Goal: Use online tool/utility: Utilize a website feature to perform a specific function

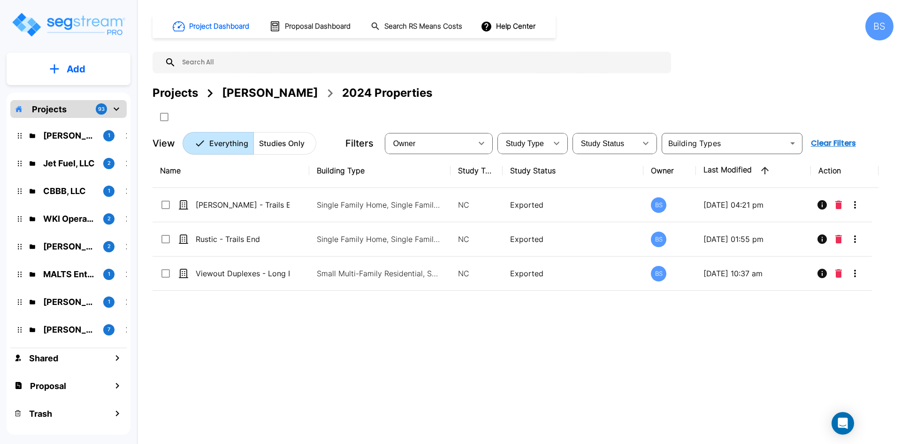
click at [318, 336] on div "Name Building Type Study Type Study Status Owner Last Modified Action Chloe - T…" at bounding box center [516, 291] width 726 height 275
click at [381, 328] on div "Name Building Type Study Type Study Status Owner Last Modified Action Chloe - T…" at bounding box center [516, 291] width 726 height 275
click at [311, 301] on div "Name Building Type Study Type Study Status Owner Last Modified Action Chloe - T…" at bounding box center [516, 291] width 726 height 275
drag, startPoint x: 333, startPoint y: 408, endPoint x: 327, endPoint y: 405, distance: 6.7
click at [333, 408] on div "Name Building Type Study Type Study Status Owner Last Modified Action Chloe - T…" at bounding box center [516, 291] width 726 height 275
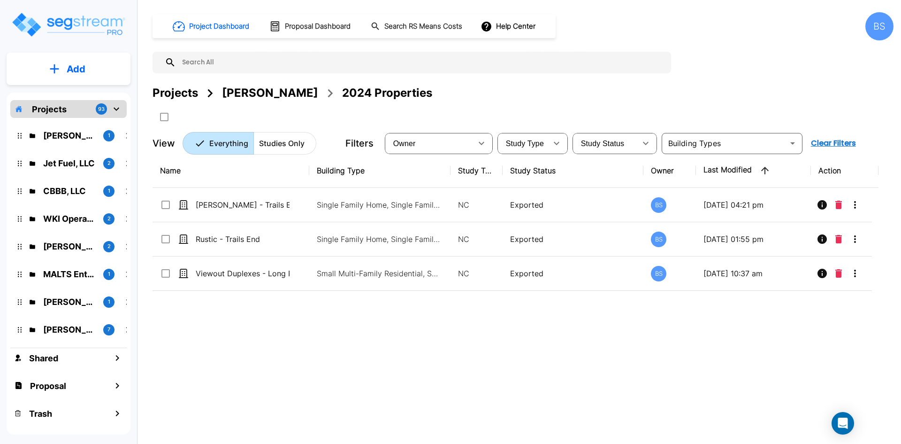
click at [196, 382] on div "Name Building Type Study Type Study Status Owner Last Modified Action Chloe - T…" at bounding box center [516, 291] width 726 height 275
click at [55, 190] on p "CBBB, LLC" at bounding box center [69, 191] width 53 height 13
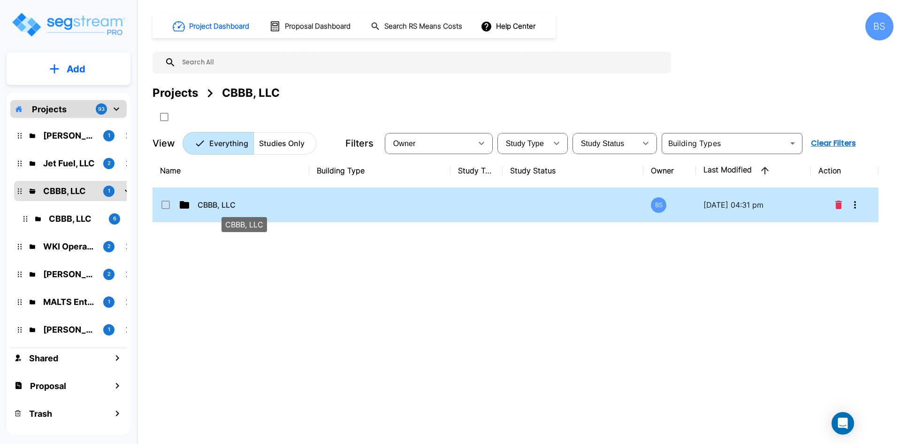
click at [219, 206] on p "CBBB, LLC" at bounding box center [245, 204] width 94 height 11
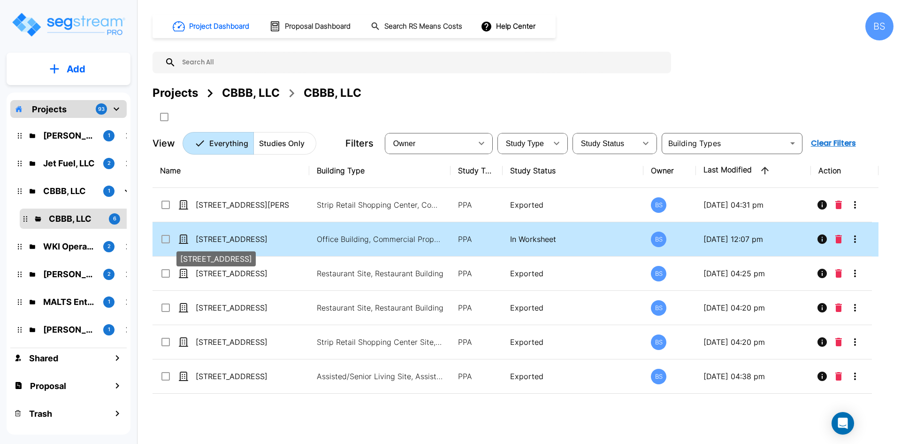
click at [245, 239] on p "[STREET_ADDRESS]" at bounding box center [243, 238] width 94 height 11
checkbox input "true"
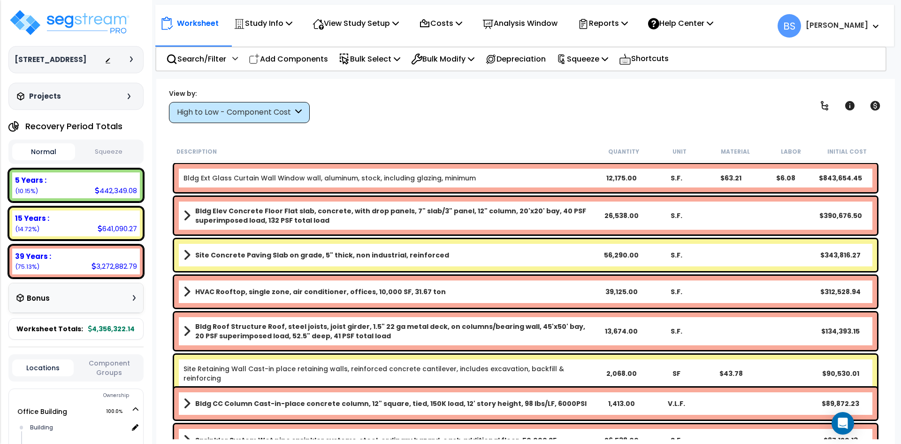
click at [429, 106] on div "View by: High to Low - Component Cost High to Low - Component Cost" at bounding box center [526, 105] width 720 height 35
click at [274, 110] on div "High to Low - Component Cost" at bounding box center [235, 112] width 116 height 11
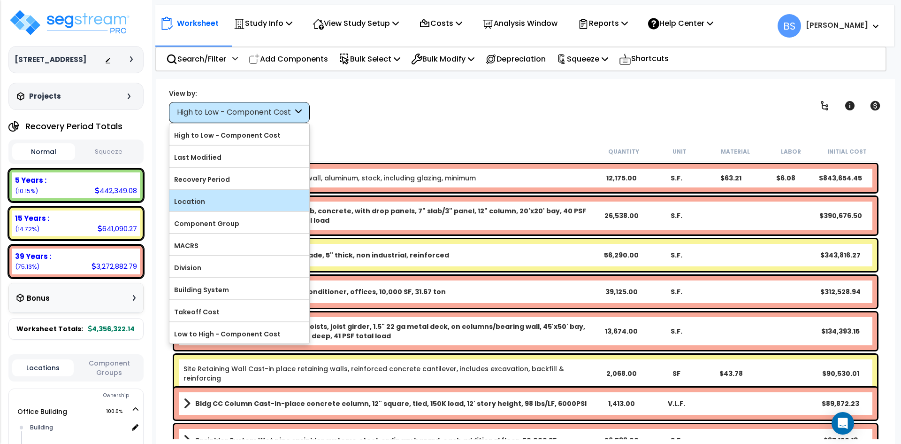
click at [205, 193] on div "Location" at bounding box center [239, 200] width 140 height 21
click at [194, 203] on label "Location" at bounding box center [239, 201] width 140 height 14
click at [0, 0] on input "Location" at bounding box center [0, 0] width 0 height 0
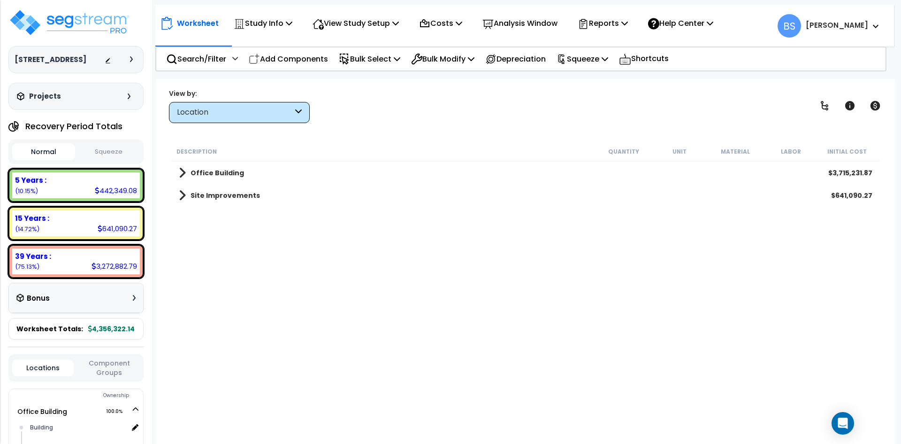
click at [201, 280] on div "Description Quantity Unit Material Labor Initial Cost Office Building $3,715,23…" at bounding box center [525, 290] width 711 height 297
click at [200, 174] on b "Office Building" at bounding box center [218, 172] width 54 height 9
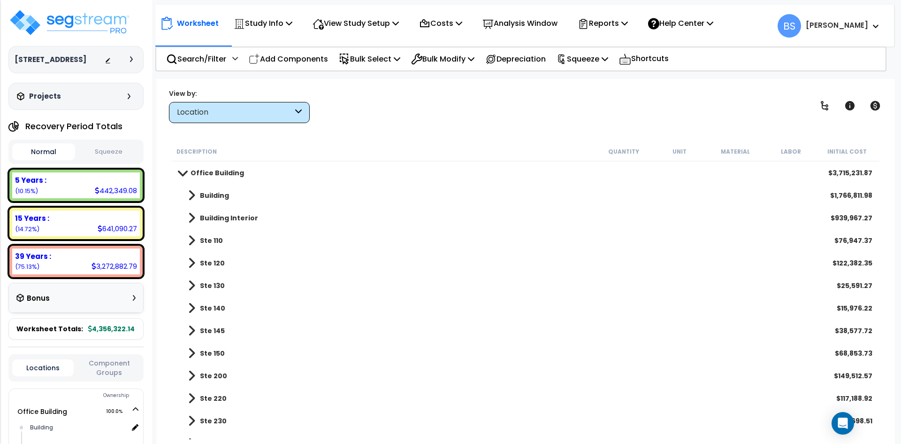
scroll to position [0, 0]
click at [69, 17] on img at bounding box center [69, 22] width 122 height 28
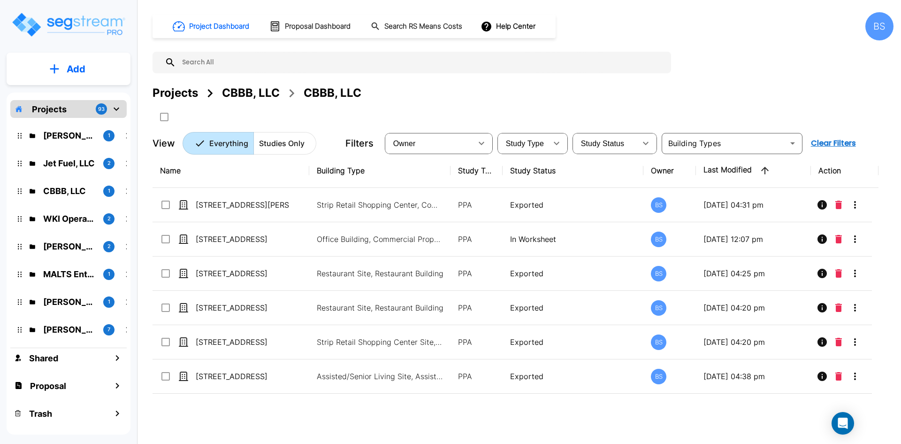
click at [78, 19] on img "mailbox folders" at bounding box center [68, 24] width 115 height 27
click at [409, 37] on div "Project Dashboard Proposal Dashboard Search RS Means Costs Help Center" at bounding box center [354, 26] width 403 height 23
click at [411, 32] on button "Search RS Means Costs" at bounding box center [417, 26] width 100 height 18
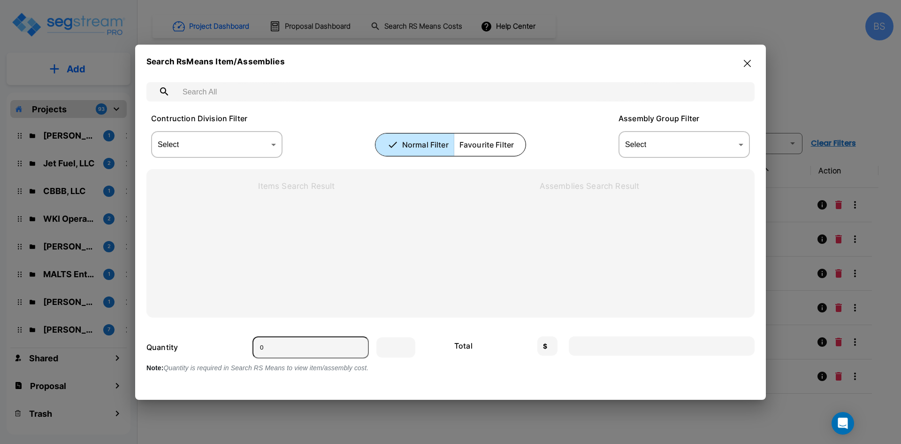
click at [320, 85] on input "text" at bounding box center [460, 91] width 568 height 26
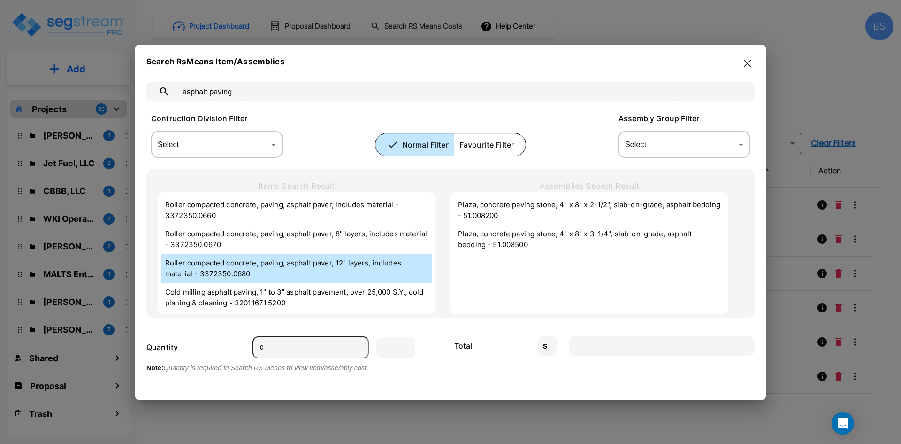
scroll to position [47, 0]
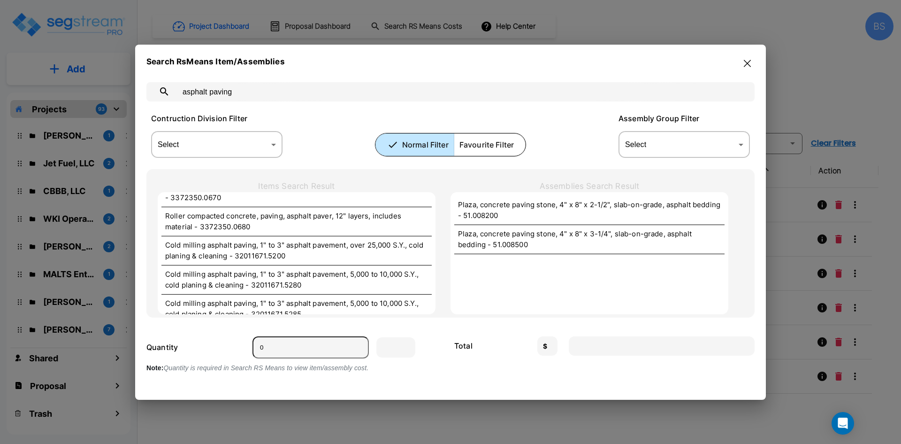
click at [268, 92] on input "asphalt paving" at bounding box center [460, 91] width 568 height 26
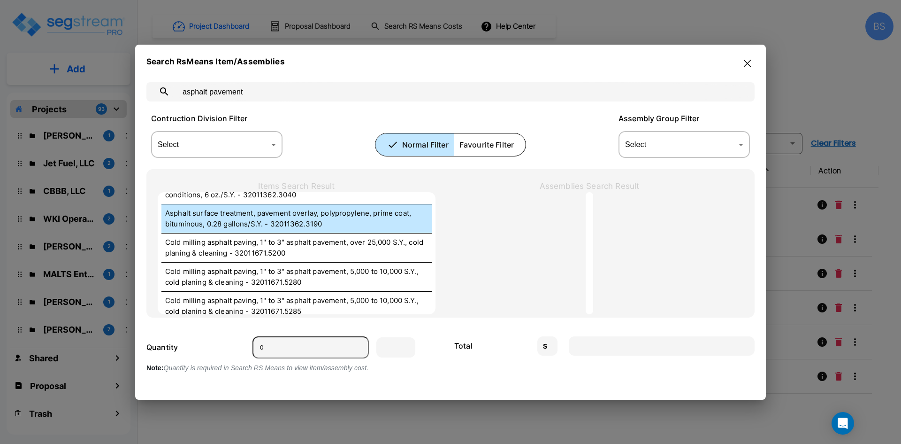
scroll to position [0, 0]
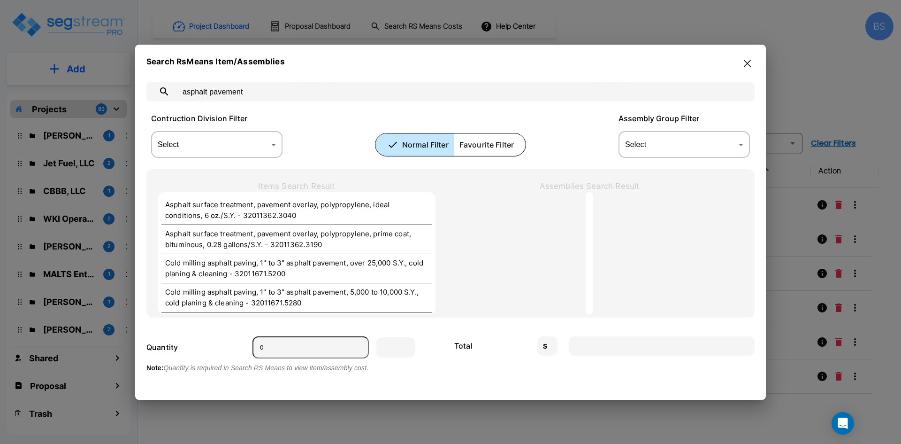
click at [285, 94] on input "asphalt pavement" at bounding box center [460, 91] width 568 height 26
click at [284, 95] on input "asphalt pavement" at bounding box center [460, 91] width 568 height 26
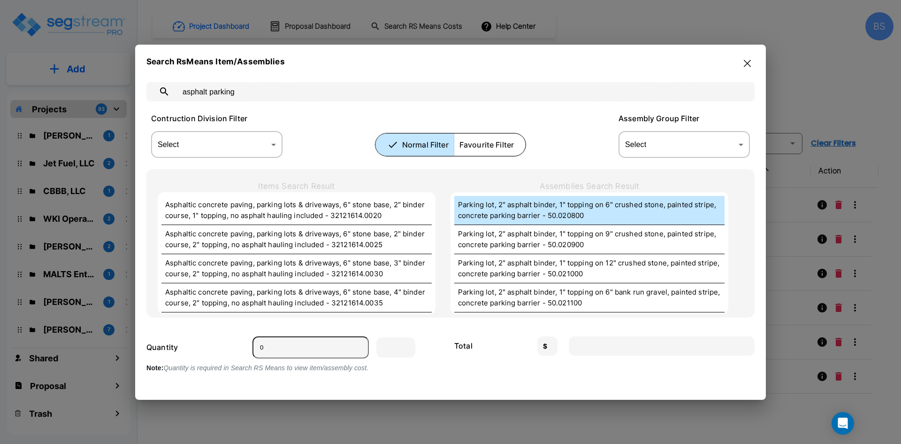
type input "asphalt parking"
click at [578, 216] on p "Parking lot, 2" asphalt binder, 1" topping on 6" crushed stone, painted stripe,…" at bounding box center [589, 210] width 263 height 21
type input "S.Y."
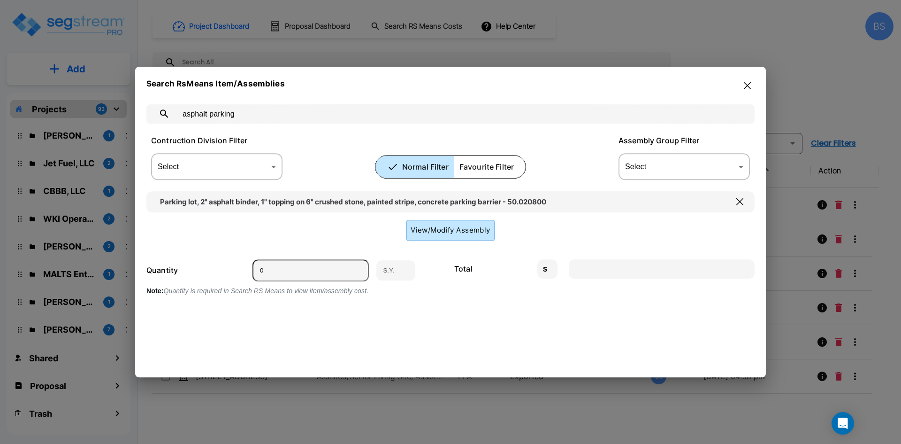
click at [304, 272] on input "0" at bounding box center [311, 270] width 116 height 22
type input "1"
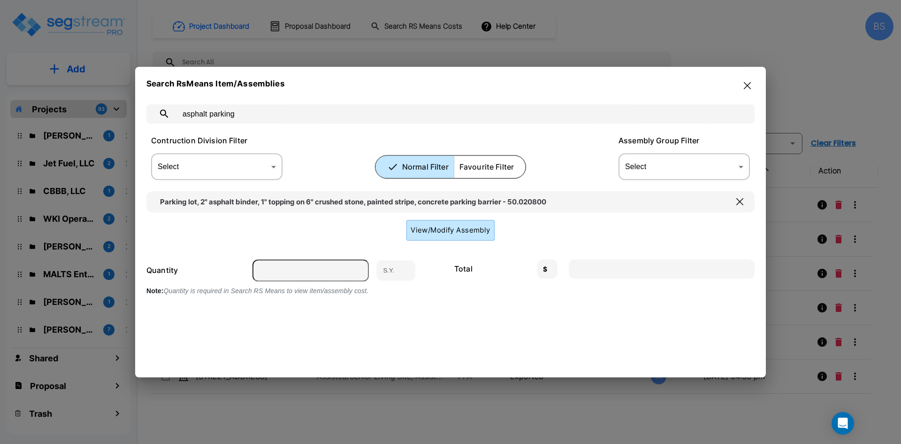
type input "26.61"
type input "1"
click at [269, 111] on input "asphalt parking" at bounding box center [460, 113] width 568 height 26
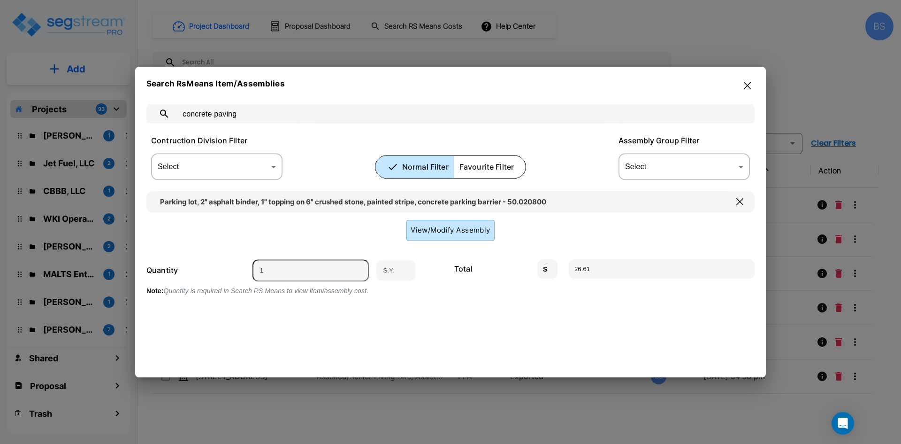
type input "concrete paving"
click at [742, 199] on icon "button" at bounding box center [740, 202] width 7 height 8
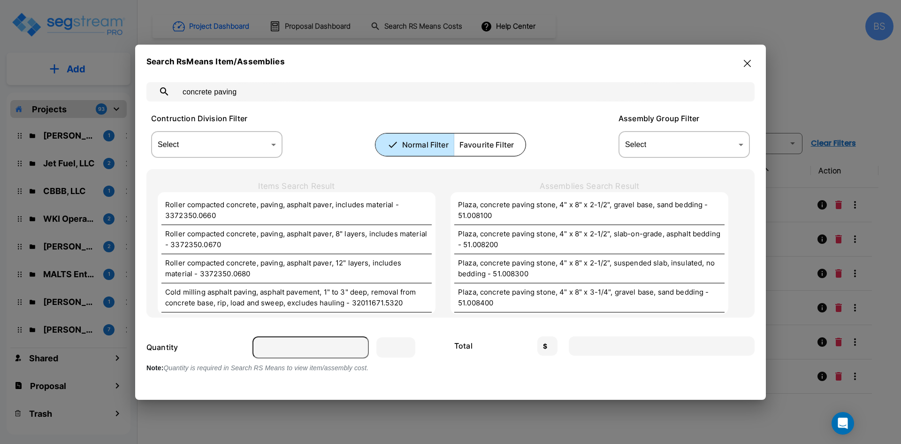
click at [256, 90] on input "concrete paving" at bounding box center [460, 91] width 568 height 26
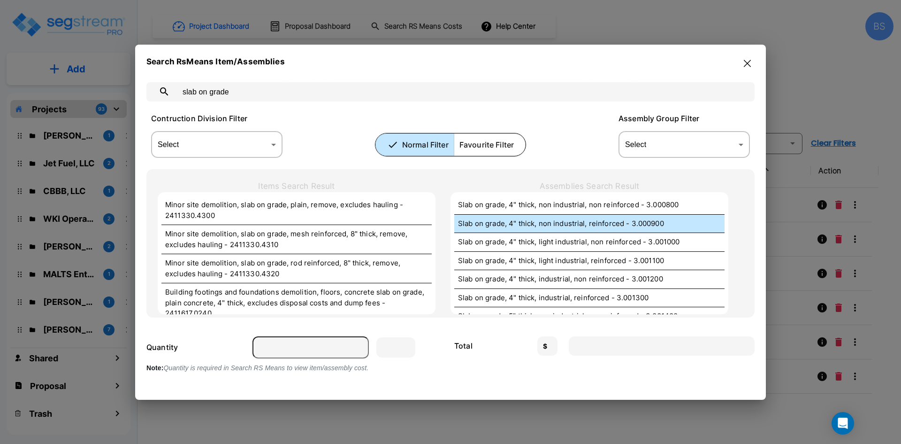
type input "slab on grade"
click at [532, 226] on p "Slab on grade, 4" thick, non industrial, reinforced - 3.000900" at bounding box center [589, 223] width 263 height 11
type input "S.F."
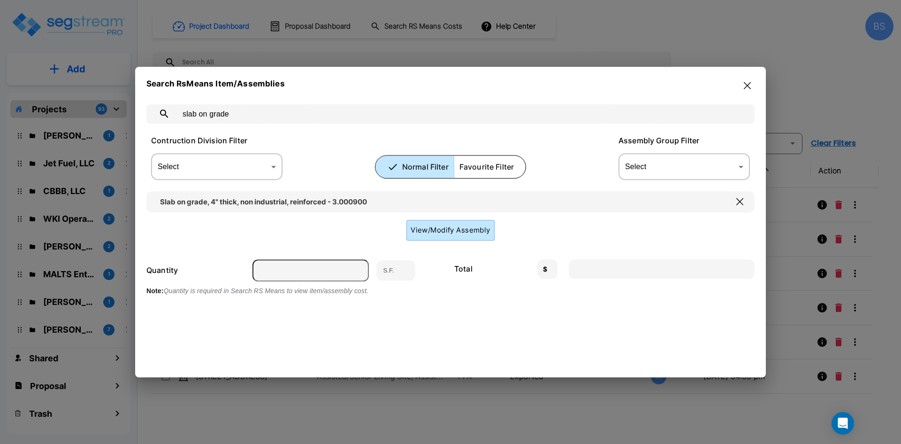
click at [318, 272] on input "number" at bounding box center [311, 270] width 116 height 22
type input "1"
type input "6.10"
type input "1"
click at [330, 107] on input "slab on grade" at bounding box center [460, 113] width 568 height 26
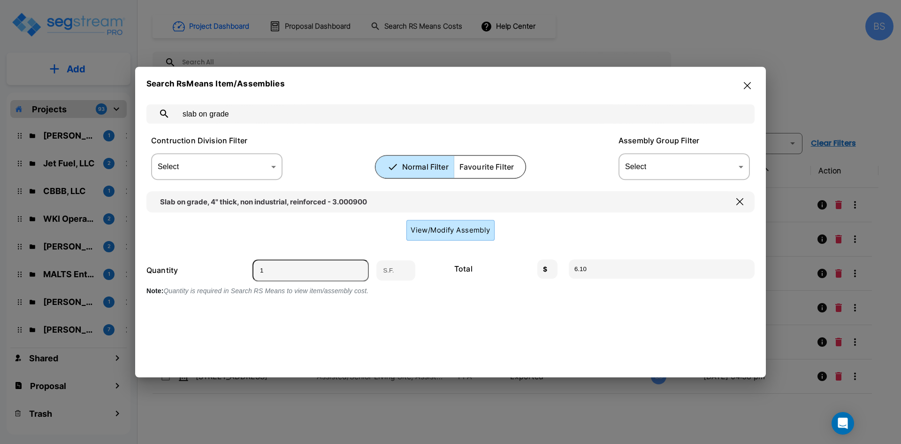
click at [742, 199] on icon "button" at bounding box center [740, 202] width 7 height 8
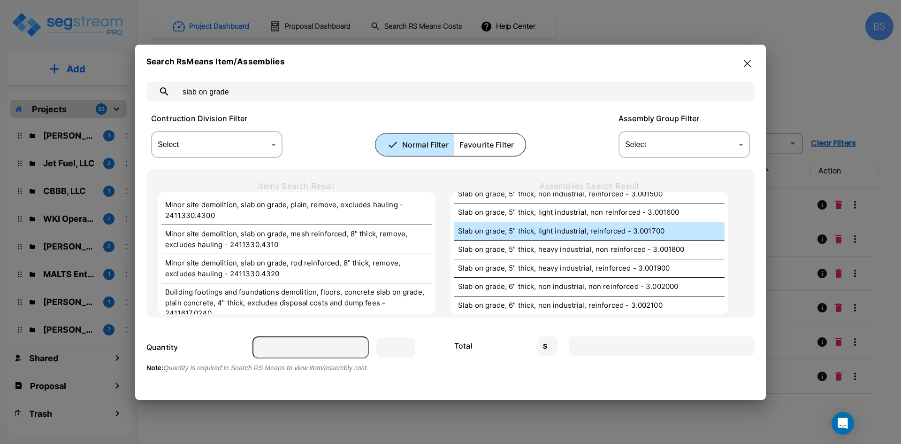
scroll to position [188, 0]
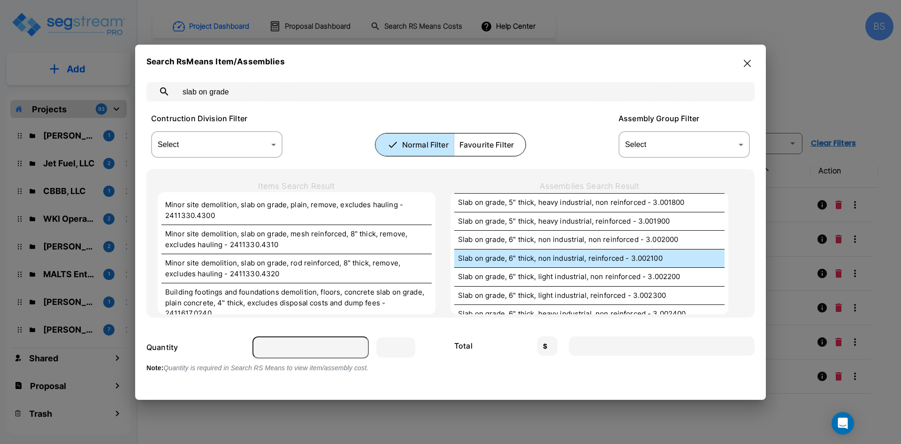
click at [546, 259] on p "Slab on grade, 6" thick, non industrial, reinforced - 3.002100" at bounding box center [589, 258] width 263 height 11
type input "S.F."
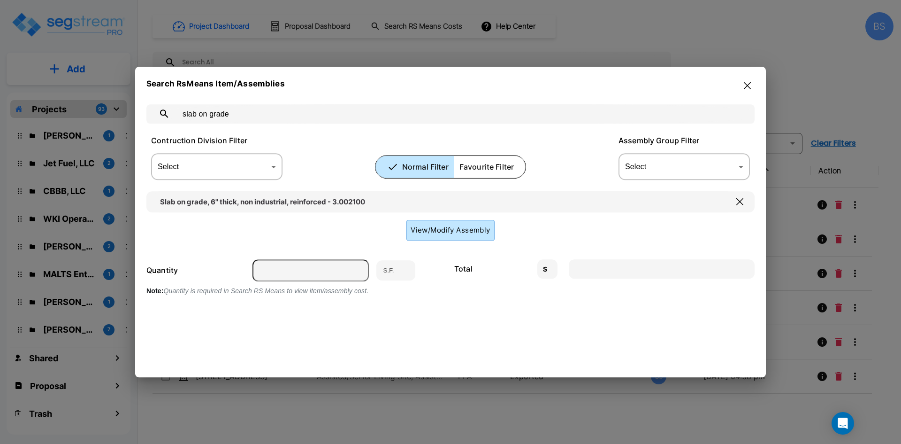
click at [324, 277] on input "number" at bounding box center [311, 270] width 116 height 22
type input "1"
type input "7.83"
type input "1"
click at [739, 207] on button "button" at bounding box center [740, 201] width 15 height 15
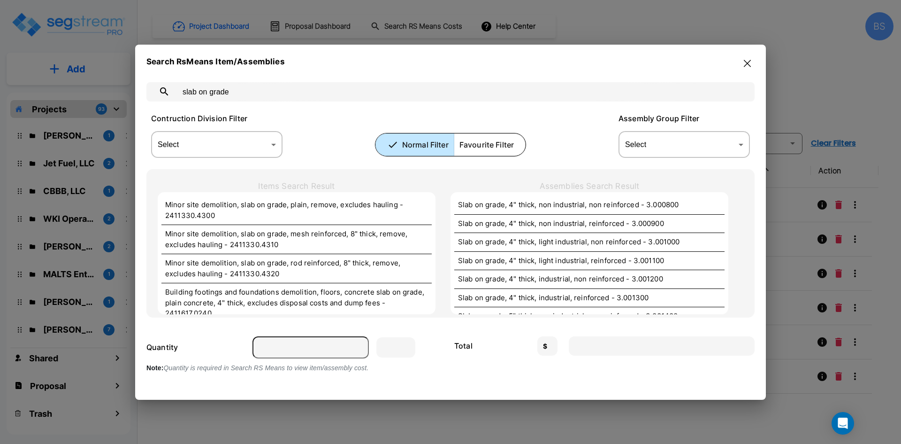
click at [394, 99] on input "slab on grade" at bounding box center [460, 91] width 568 height 26
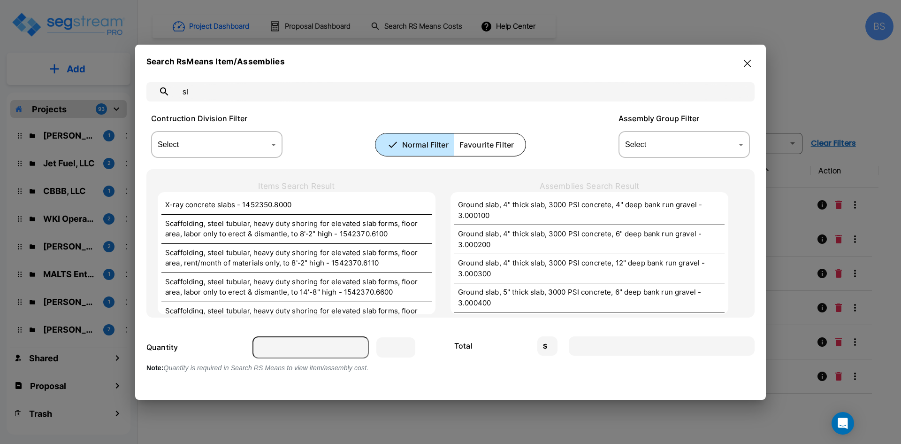
type input "s"
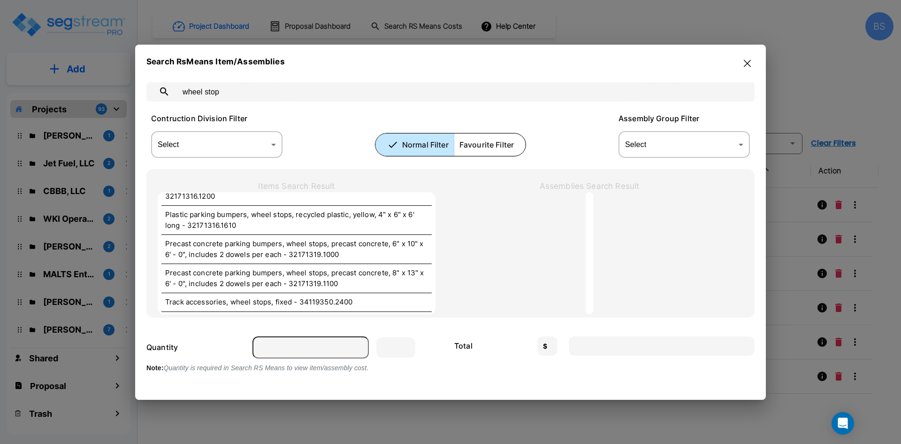
scroll to position [94, 0]
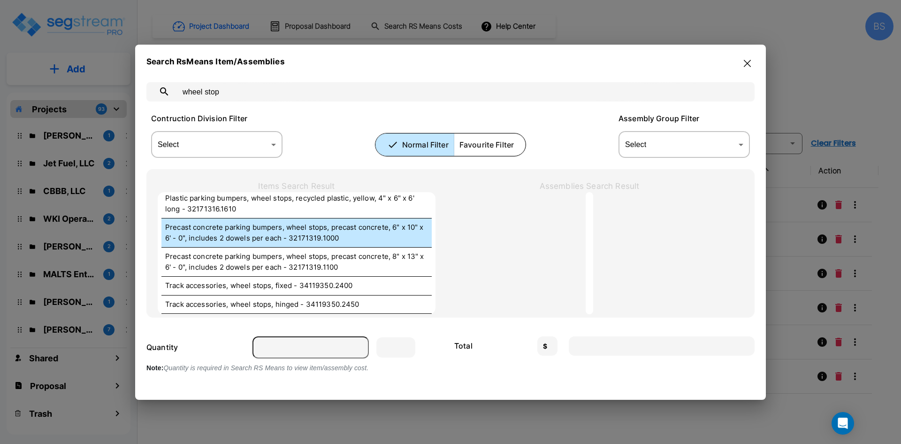
type input "wheel stop"
click at [296, 229] on p "Precast concrete parking bumpers, wheel stops, precast concrete, 6" x 10" x 6' …" at bounding box center [296, 232] width 263 height 21
type input "Ea."
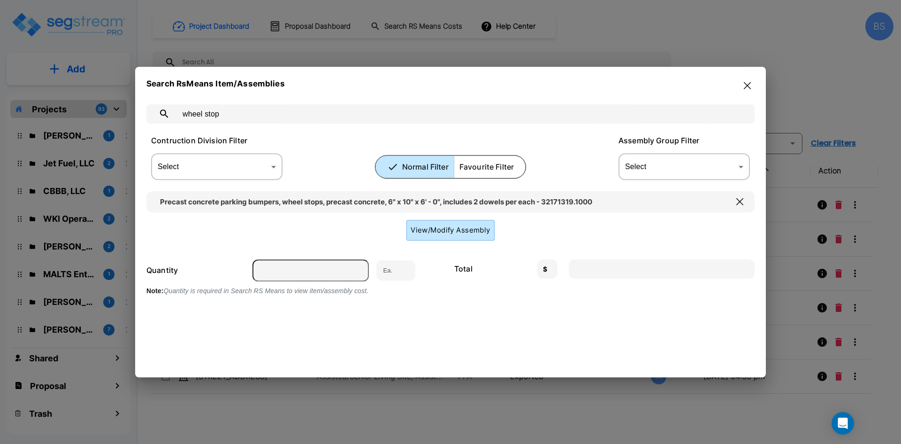
click at [301, 280] on input "number" at bounding box center [311, 270] width 116 height 22
type input "1"
type input "68.85"
type input "1"
click at [299, 118] on input "wheel stop" at bounding box center [460, 113] width 568 height 26
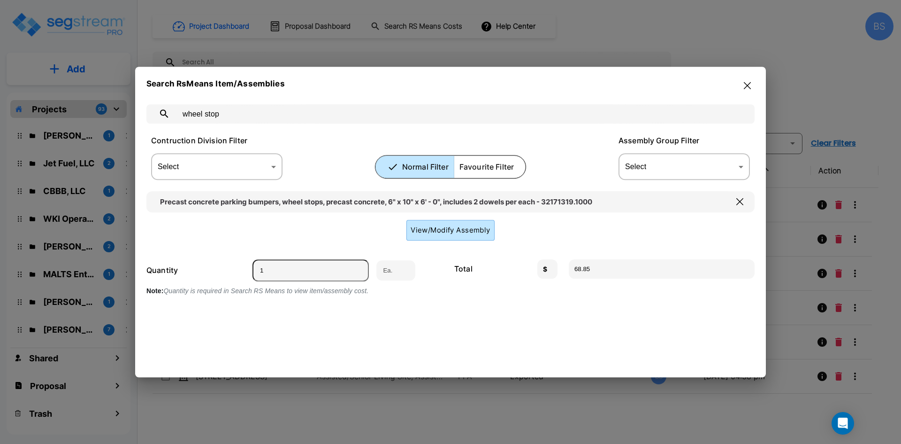
click at [299, 118] on input "wheel stop" at bounding box center [460, 113] width 568 height 26
type input "sidewalk"
click at [739, 205] on icon "button" at bounding box center [740, 202] width 7 height 8
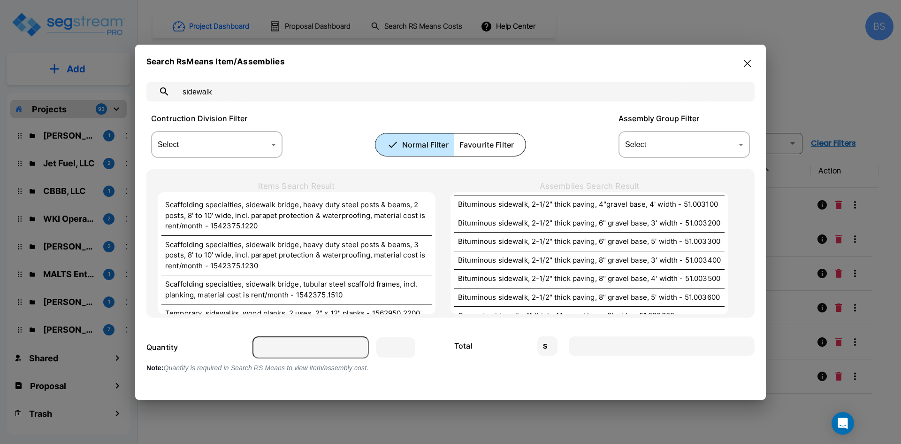
scroll to position [751, 0]
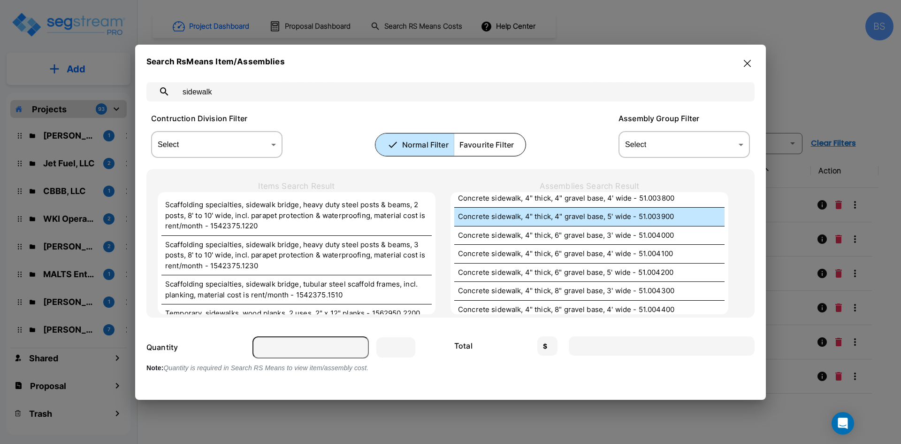
click at [650, 222] on p "Concrete sidewalk, 4" thick, 4" gravel base, 5' wide - 51.003900" at bounding box center [589, 216] width 263 height 11
type input "L.F."
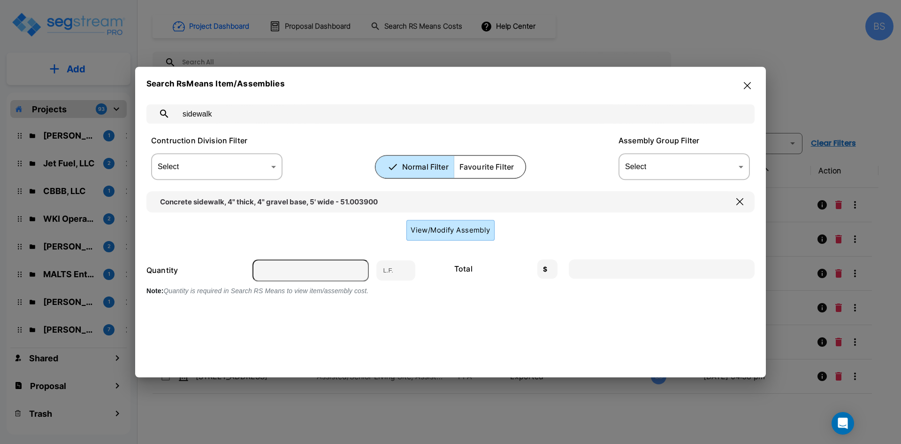
click at [290, 268] on input "number" at bounding box center [311, 270] width 116 height 22
type input "1"
type input "33.81"
type input "1"
click at [402, 309] on div "sidewalk ​ Contruction Division Filter Select ​ Select Normal Filter Favourite …" at bounding box center [450, 226] width 609 height 266
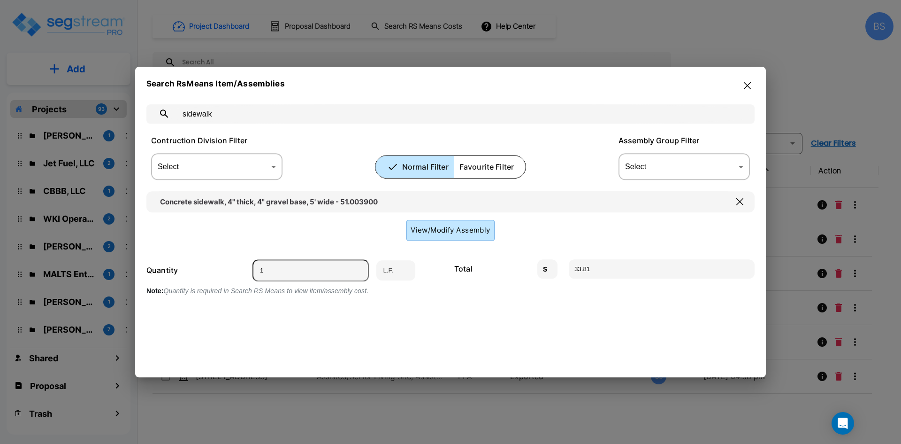
click at [294, 272] on input "1" at bounding box center [311, 270] width 116 height 22
click at [355, 334] on div "sidewalk ​ Contruction Division Filter Select ​ Select Normal Filter Favourite …" at bounding box center [450, 226] width 609 height 266
click at [228, 116] on input "sidewalk" at bounding box center [460, 113] width 568 height 26
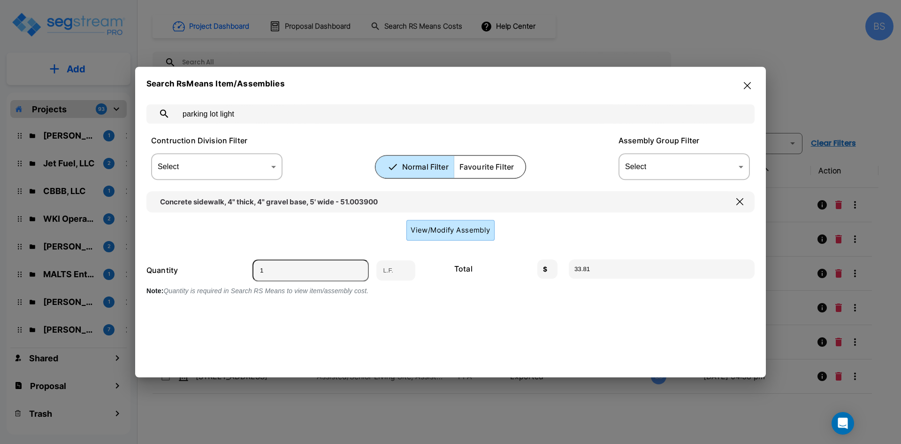
type input "parking lot light"
click at [741, 202] on icon "button" at bounding box center [740, 202] width 7 height 8
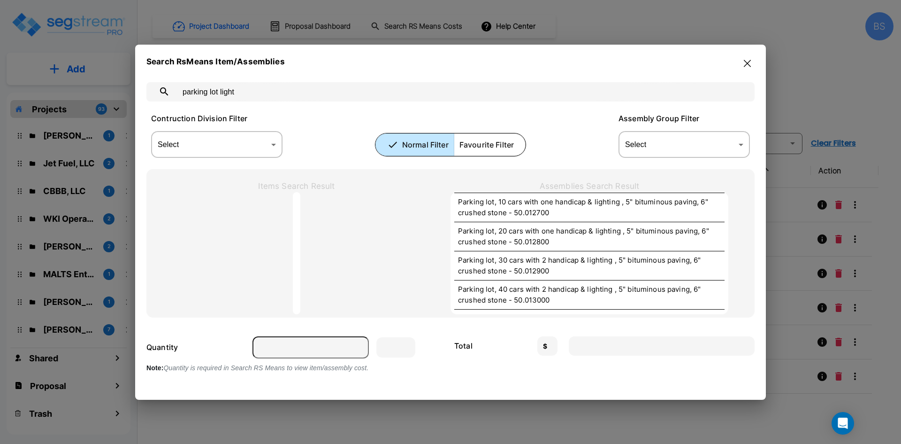
scroll to position [2019, 0]
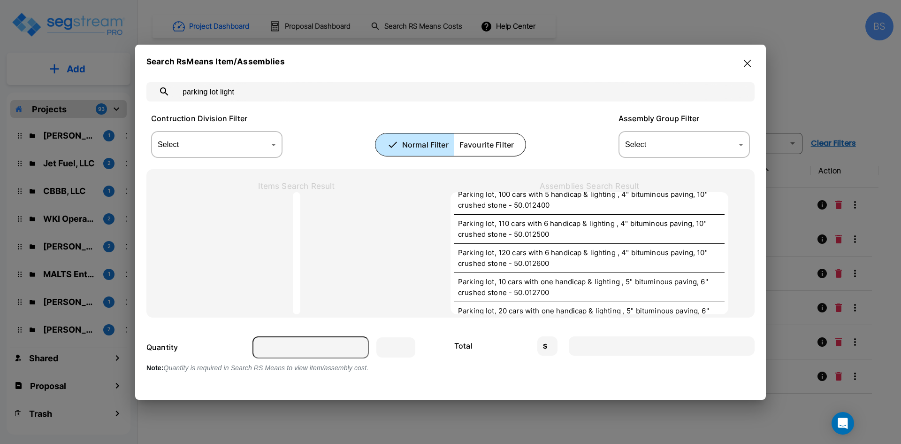
click at [257, 95] on input "parking lot light" at bounding box center [460, 91] width 568 height 26
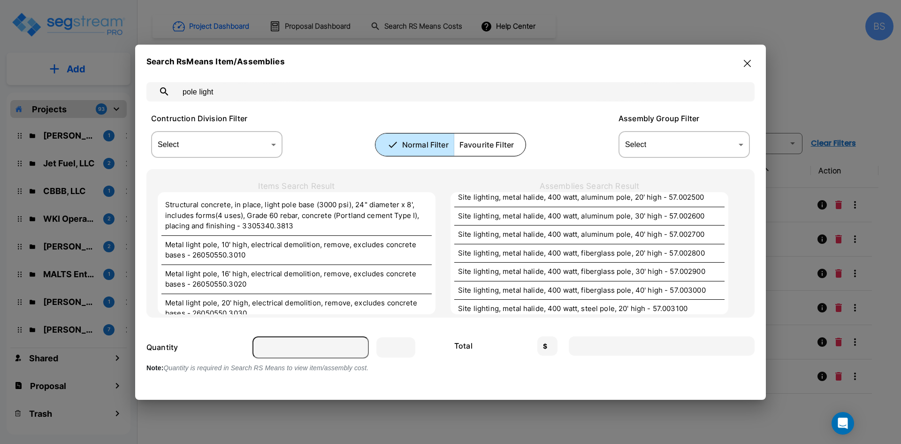
scroll to position [704, 0]
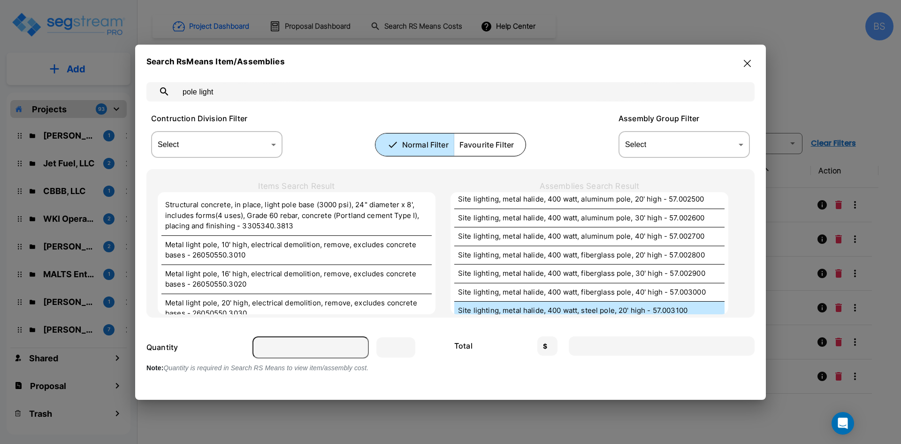
type input "pole light"
click at [568, 305] on p "Site lighting, metal halide, 400 watt, steel pole, 20' high - 57.003100" at bounding box center [589, 310] width 263 height 11
type input "Ea."
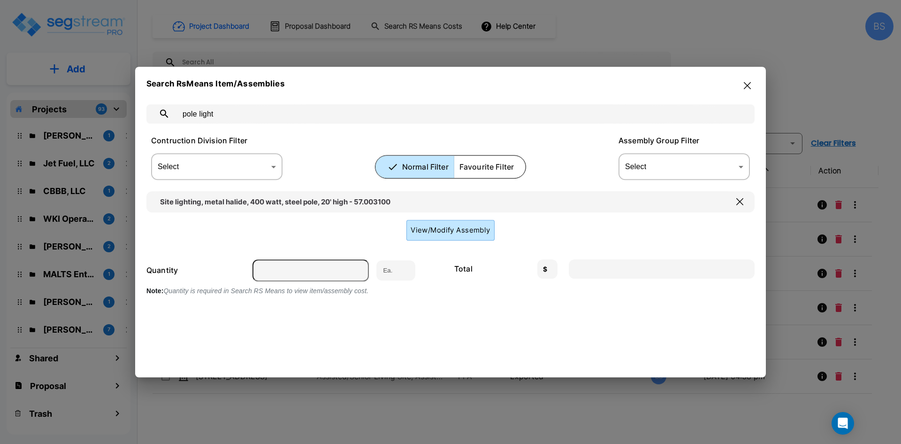
click at [284, 265] on input "number" at bounding box center [311, 270] width 116 height 22
drag, startPoint x: 273, startPoint y: 276, endPoint x: 225, endPoint y: 253, distance: 53.8
click at [273, 276] on input "number" at bounding box center [311, 270] width 116 height 22
type input "1"
type input "3740.67"
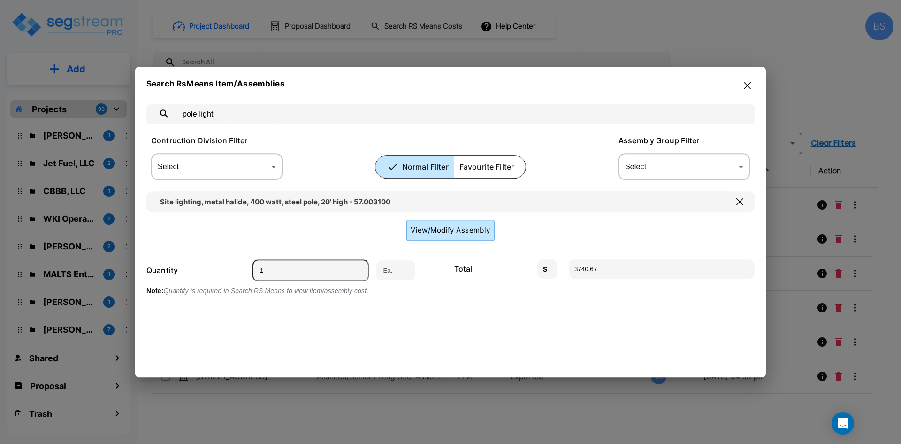
type input "1"
drag, startPoint x: 427, startPoint y: 203, endPoint x: 64, endPoint y: 200, distance: 363.4
click at [64, 200] on div "Search RsMeans Item/Assemblies pole light ​ Contruction Division Filter Select …" at bounding box center [450, 222] width 901 height 444
click at [741, 203] on icon "button" at bounding box center [740, 202] width 7 height 8
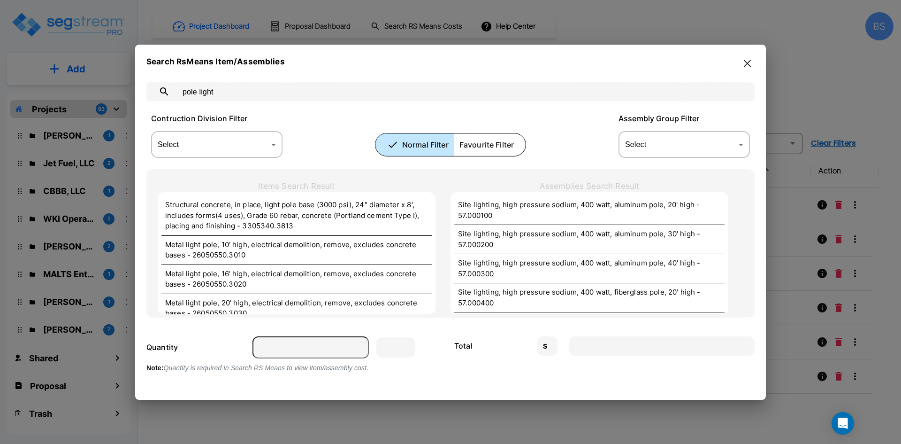
click at [236, 92] on input "pole light" at bounding box center [460, 91] width 568 height 26
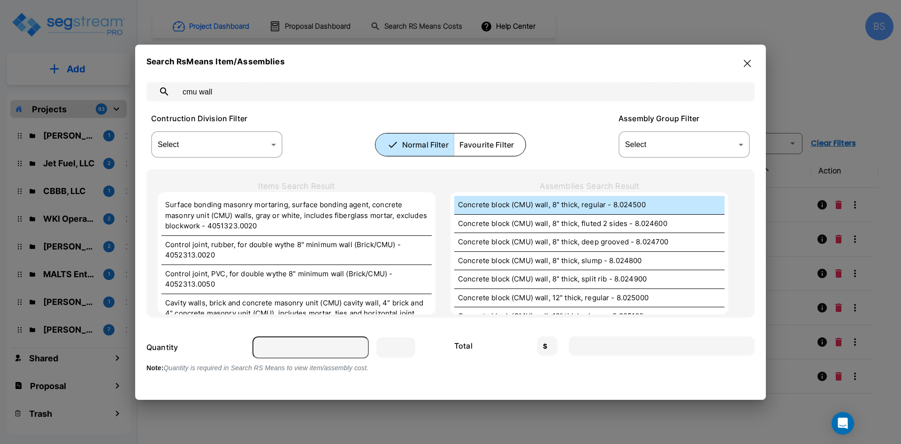
type input "cmu wall"
click at [520, 200] on p "Concrete block (CMU) wall, 8" thick, regular - 8.024500" at bounding box center [589, 205] width 263 height 11
type input "S.F."
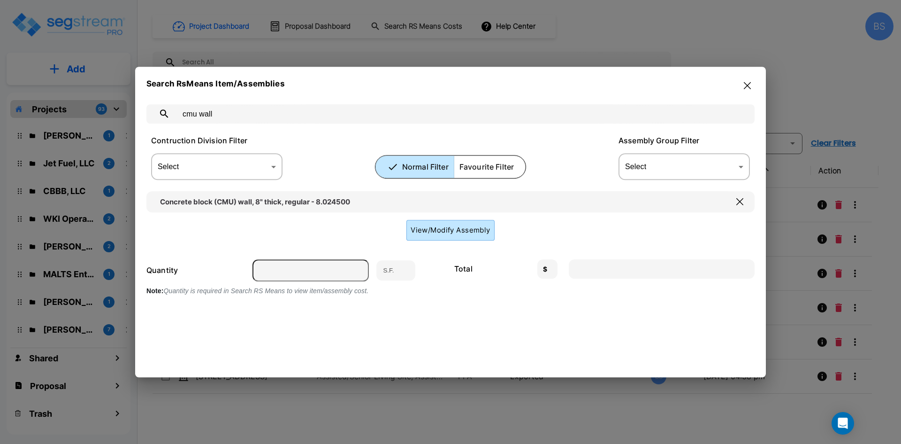
click at [292, 269] on input "number" at bounding box center [311, 270] width 116 height 22
type input "1"
type input "20.44"
type input "1"
click at [740, 200] on icon "button" at bounding box center [740, 201] width 7 height 7
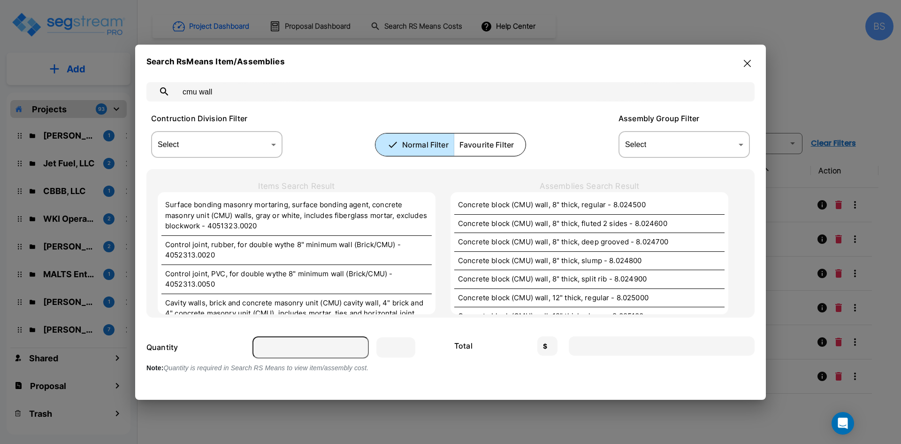
click at [302, 95] on input "cmu wall" at bounding box center [460, 91] width 568 height 26
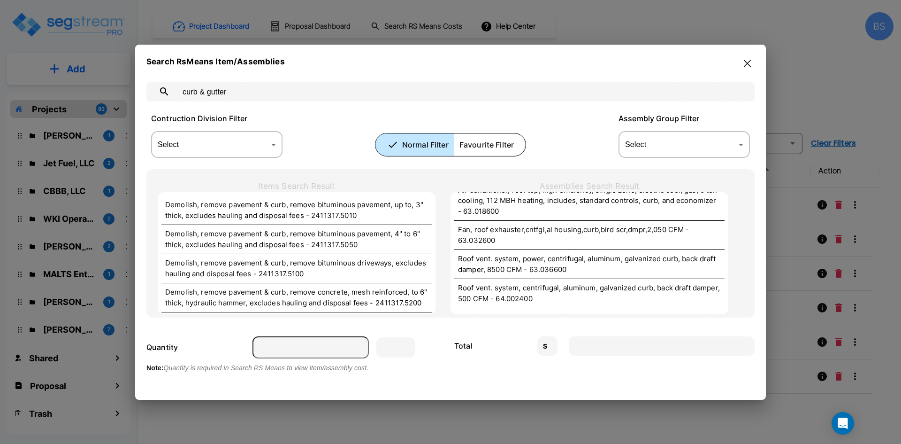
scroll to position [1992, 0]
click at [262, 87] on input "curb & gutter" at bounding box center [460, 91] width 568 height 26
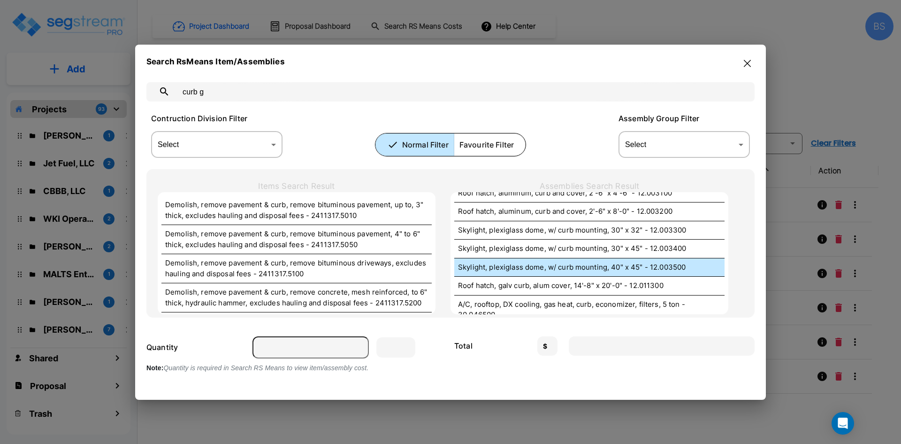
scroll to position [0, 0]
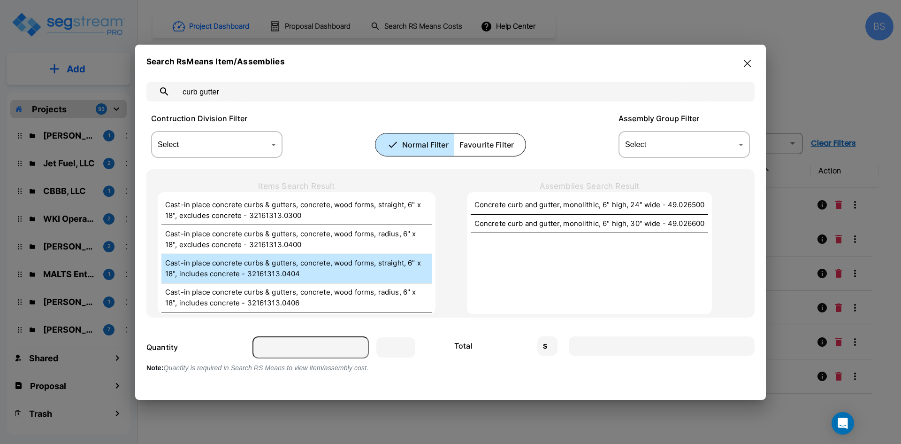
type input "curb gutter"
click at [352, 267] on p "Cast-in place concrete curbs & gutters, concrete, wood forms, straight, 6" x 18…" at bounding box center [296, 268] width 263 height 21
type input "L.F."
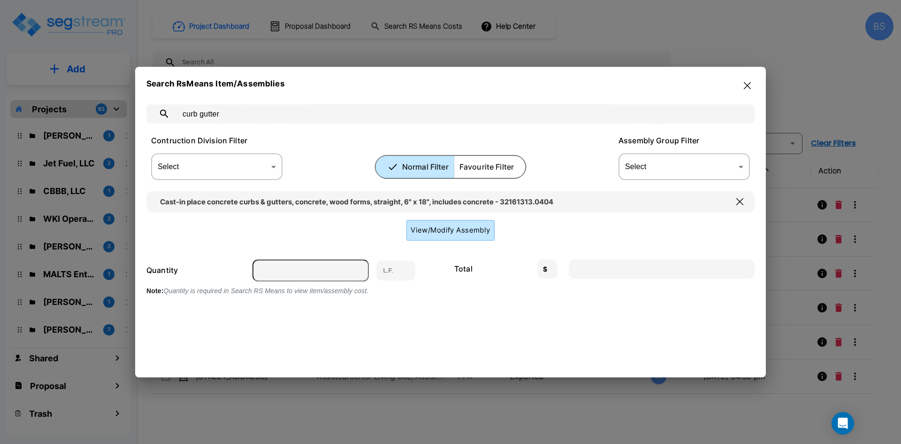
click at [305, 278] on input "number" at bounding box center [311, 270] width 116 height 22
drag, startPoint x: 321, startPoint y: 263, endPoint x: 326, endPoint y: 259, distance: 7.0
click at [321, 263] on input "number" at bounding box center [311, 270] width 116 height 22
type input "1"
type input "16.15"
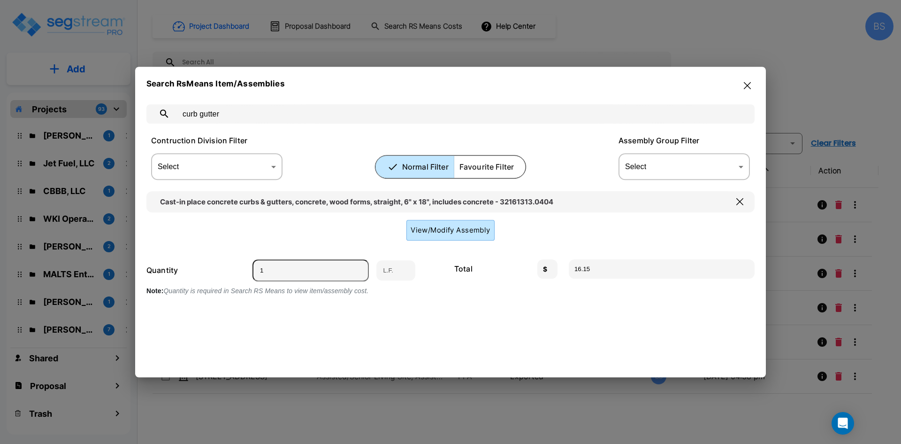
type input "1"
drag, startPoint x: 276, startPoint y: 334, endPoint x: 269, endPoint y: 331, distance: 7.8
click at [276, 334] on div "curb gutter ​ Contruction Division Filter Select ​ Select Normal Filter Favouri…" at bounding box center [450, 226] width 609 height 266
click at [744, 87] on button "button" at bounding box center [747, 85] width 15 height 15
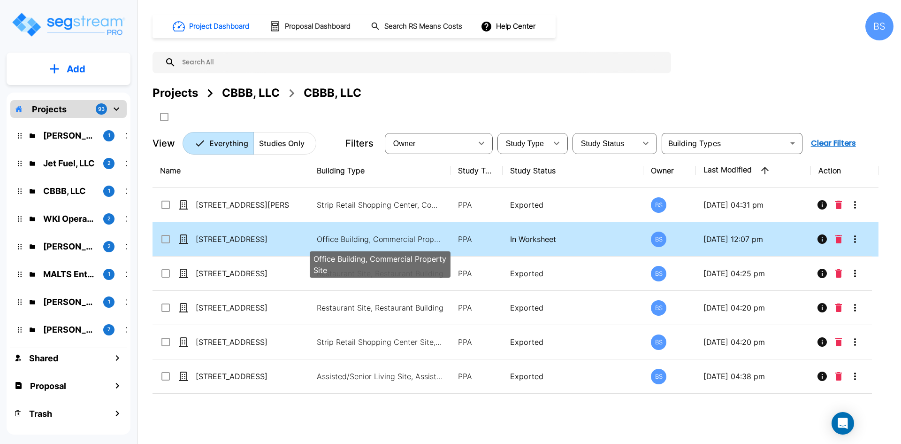
click at [394, 235] on p "Office Building, Commercial Property Site" at bounding box center [380, 238] width 127 height 11
checkbox input "true"
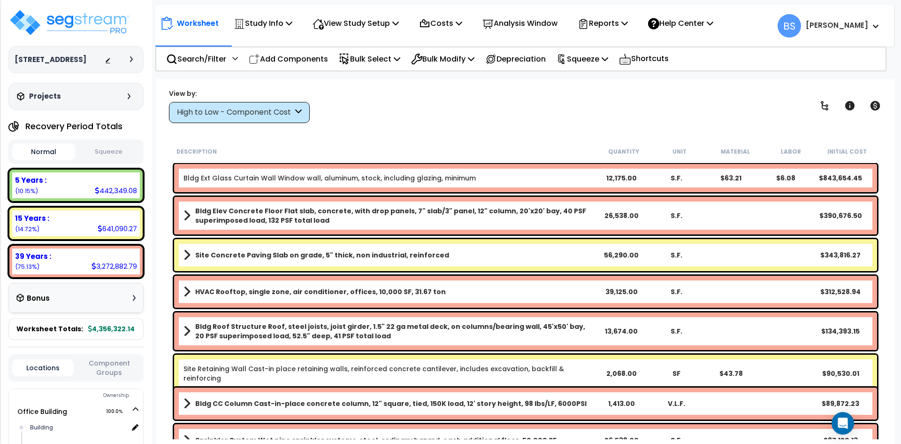
click at [280, 103] on div "High to Low - Component Cost" at bounding box center [239, 112] width 141 height 21
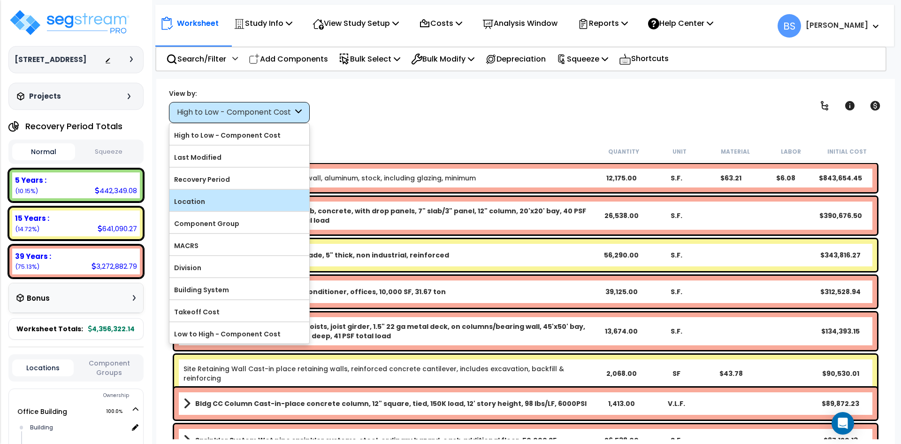
drag, startPoint x: 183, startPoint y: 212, endPoint x: 184, endPoint y: 206, distance: 6.2
click at [184, 206] on form "High to Low - Component Cost Last Modified" at bounding box center [239, 233] width 140 height 220
click at [188, 200] on label "Location" at bounding box center [239, 201] width 140 height 14
click at [0, 0] on input "Location" at bounding box center [0, 0] width 0 height 0
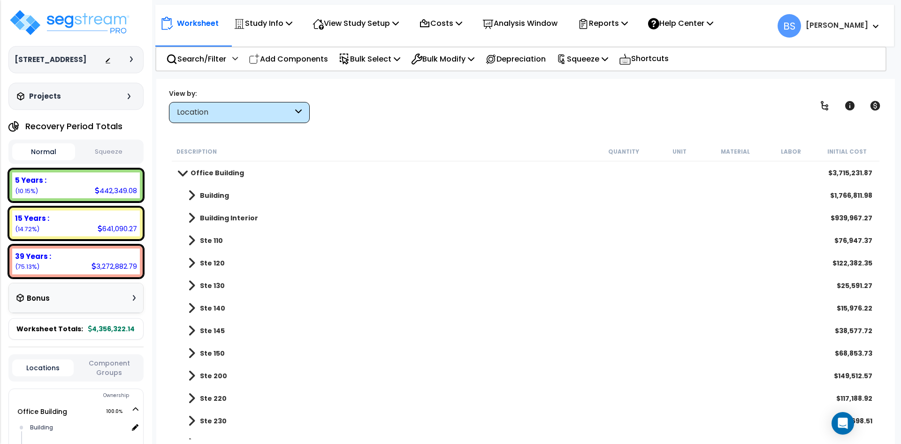
click at [361, 119] on div "View by: Location High to Low - Component Cost" at bounding box center [526, 105] width 720 height 35
click at [208, 243] on b "Ste 110" at bounding box center [211, 240] width 23 height 9
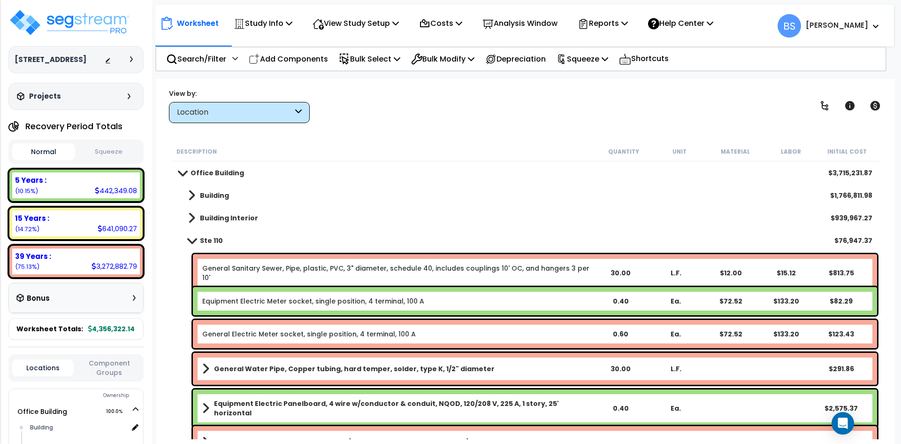
click at [220, 238] on b "Ste 110" at bounding box center [211, 240] width 23 height 9
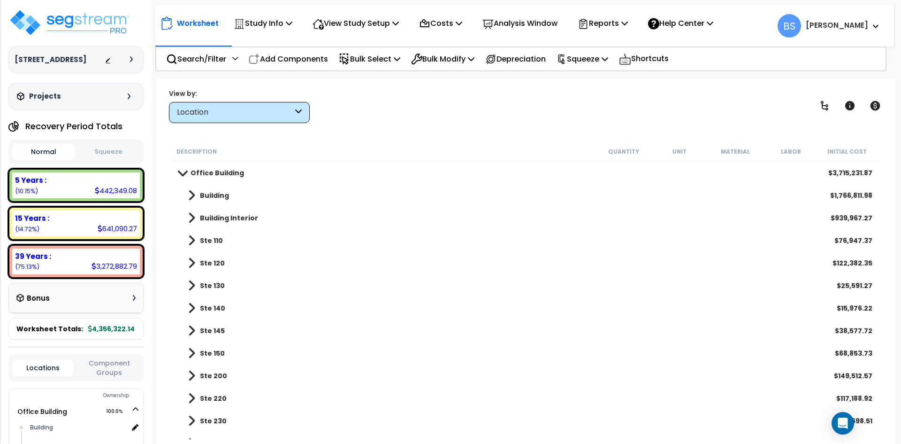
click at [214, 262] on b "Ste 120" at bounding box center [212, 262] width 25 height 9
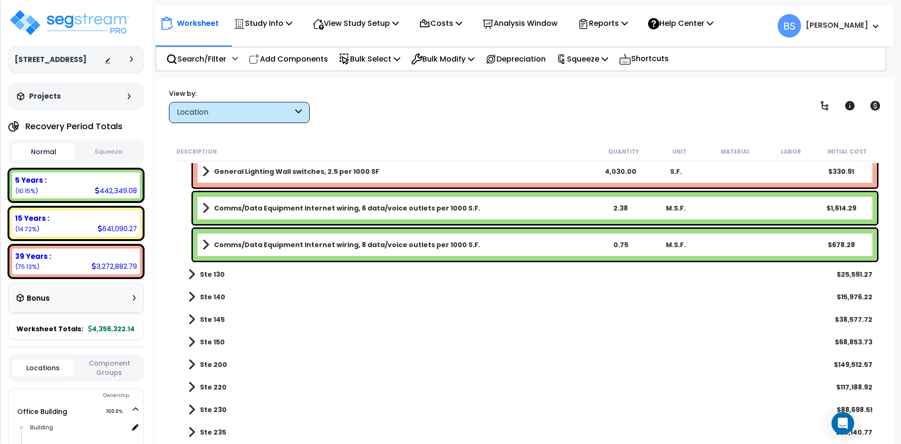
scroll to position [1174, 0]
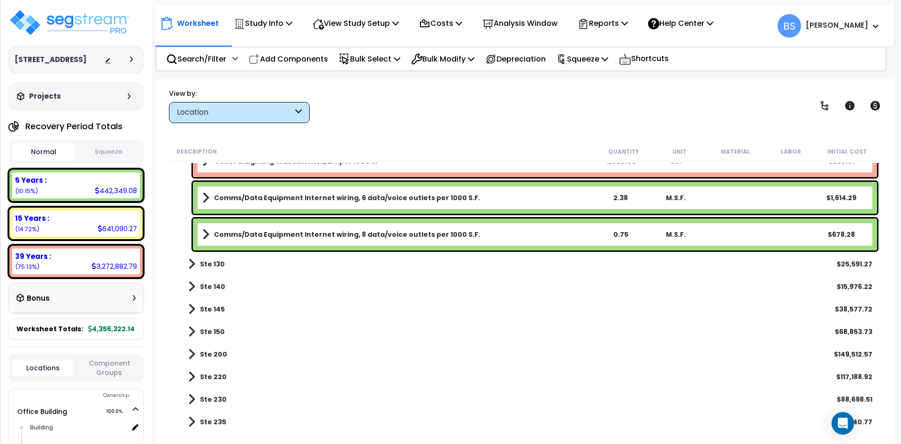
click at [210, 268] on b "Ste 130" at bounding box center [212, 263] width 25 height 9
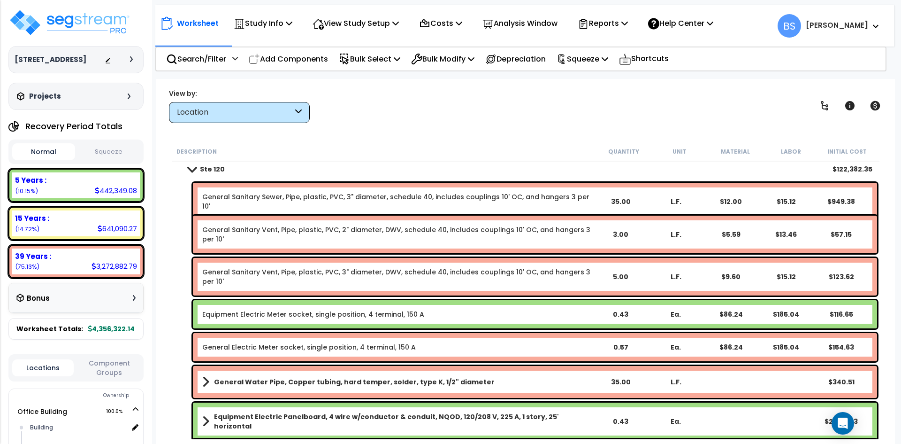
scroll to position [0, 0]
